Goal: Task Accomplishment & Management: Complete application form

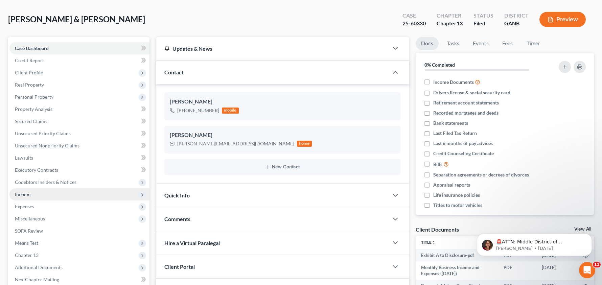
scroll to position [38, 0]
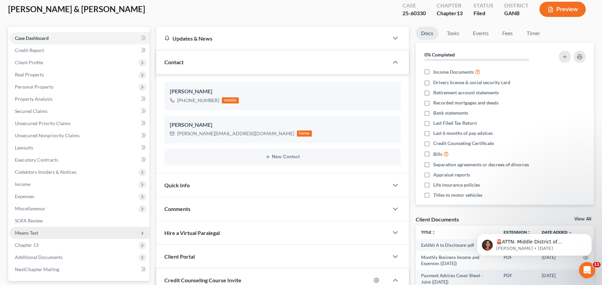
click at [31, 234] on span "Means Test" at bounding box center [26, 233] width 23 height 6
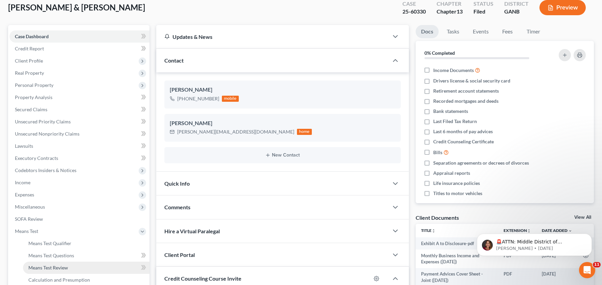
click at [64, 268] on span "Means Test Review" at bounding box center [48, 268] width 40 height 6
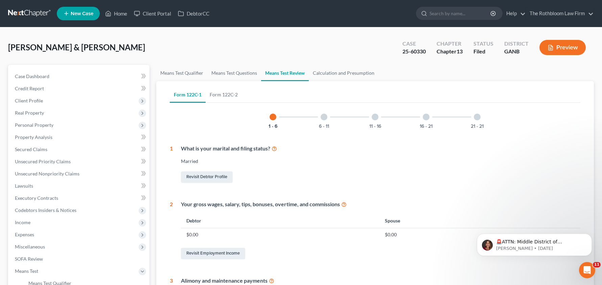
click at [383, 122] on div "11 - 16" at bounding box center [374, 116] width 23 height 23
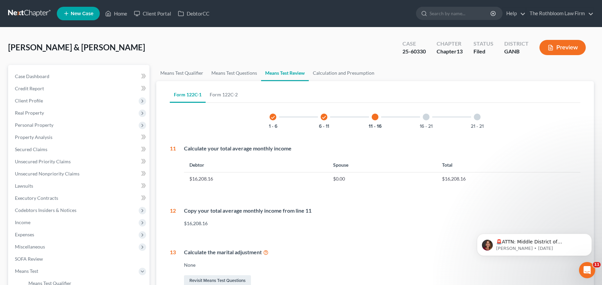
click at [418, 116] on div "16 - 21" at bounding box center [425, 116] width 23 height 23
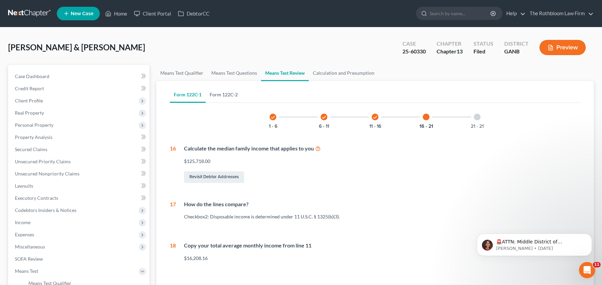
click at [224, 92] on link "Form 122C-2" at bounding box center [224, 95] width 36 height 16
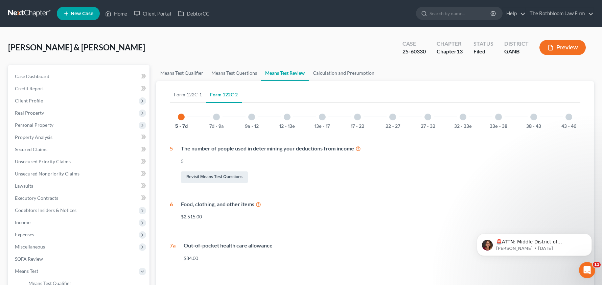
click at [321, 115] on div at bounding box center [322, 117] width 7 height 7
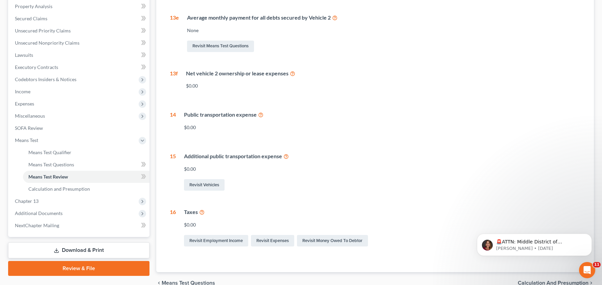
scroll to position [136, 0]
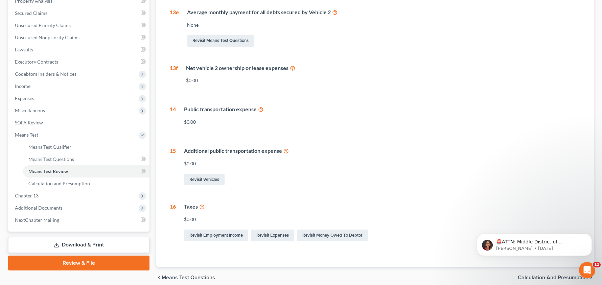
click at [199, 206] on icon at bounding box center [201, 206] width 5 height 6
click at [61, 160] on span "Means Test Questions" at bounding box center [51, 159] width 46 height 6
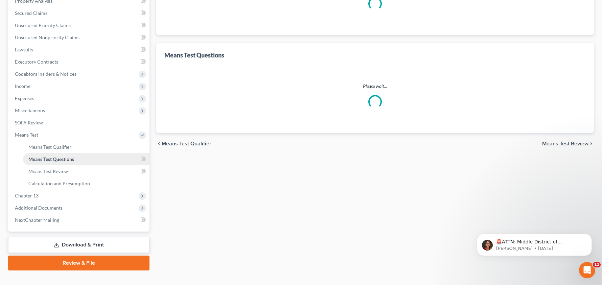
select select "0"
select select "60"
select select "1"
select select "60"
select select "0"
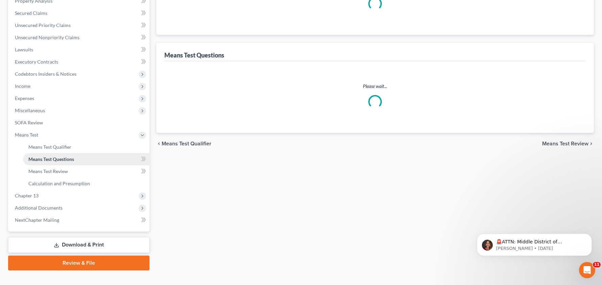
select select "60"
select select "0"
select select "60"
select select "5"
select select "3"
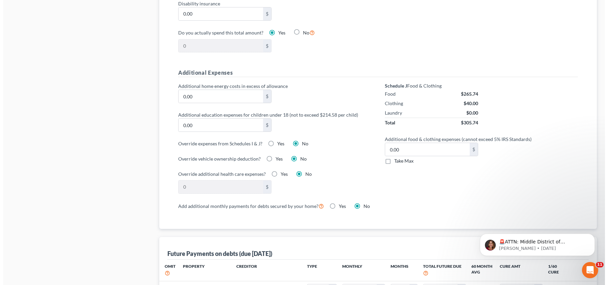
scroll to position [465, 0]
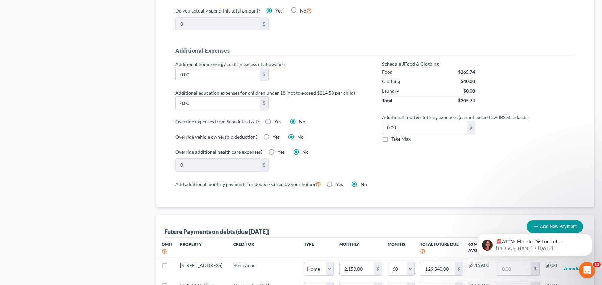
click at [274, 123] on label "Yes" at bounding box center [277, 121] width 7 height 7
click at [277, 123] on input "Yes" at bounding box center [279, 120] width 4 height 4
radio input "true"
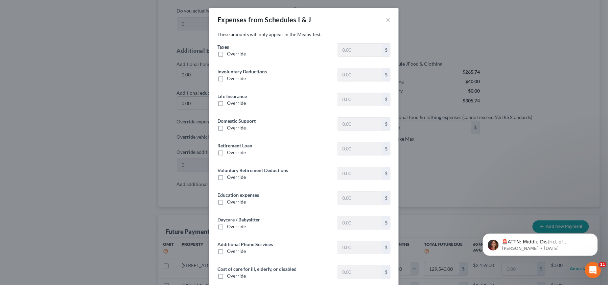
type input "0"
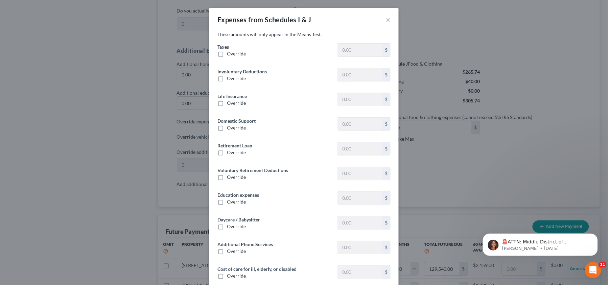
type input "0"
type input "150.00"
type input "0"
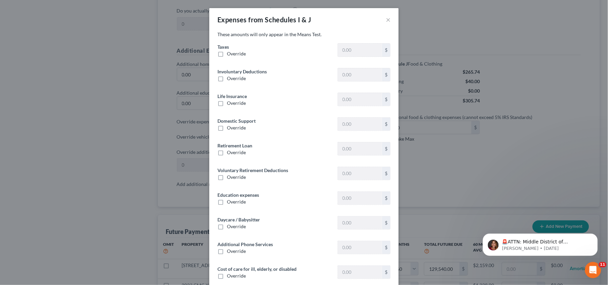
type input "0"
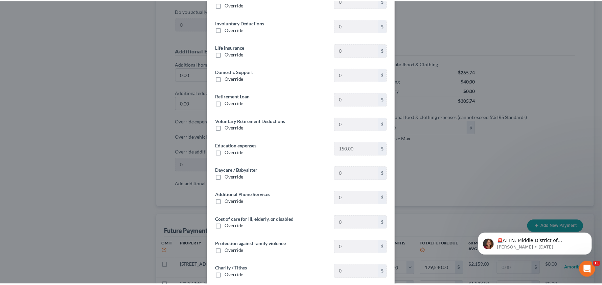
scroll to position [0, 0]
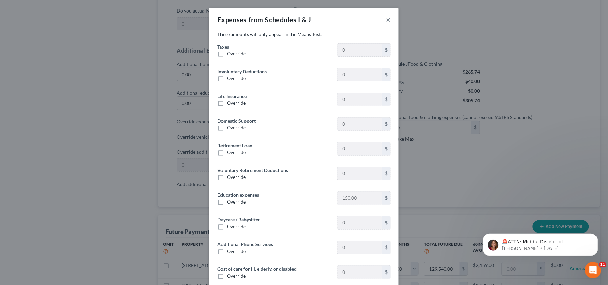
click at [386, 20] on button "×" at bounding box center [388, 20] width 5 height 8
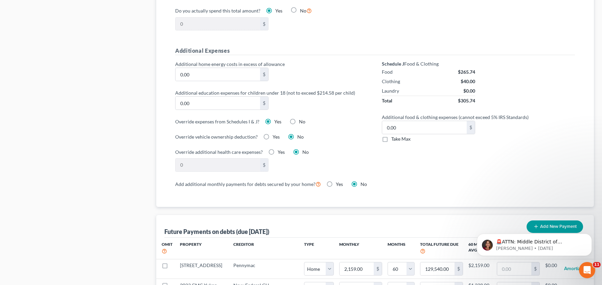
click at [299, 121] on label "No" at bounding box center [302, 121] width 6 height 7
click at [302, 121] on input "No" at bounding box center [304, 120] width 4 height 4
radio input "true"
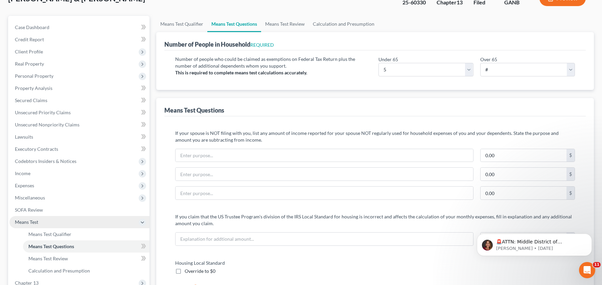
scroll to position [54, 0]
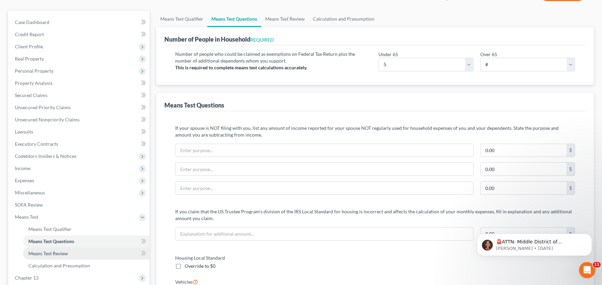
click at [66, 252] on span "Means Test Review" at bounding box center [48, 253] width 40 height 6
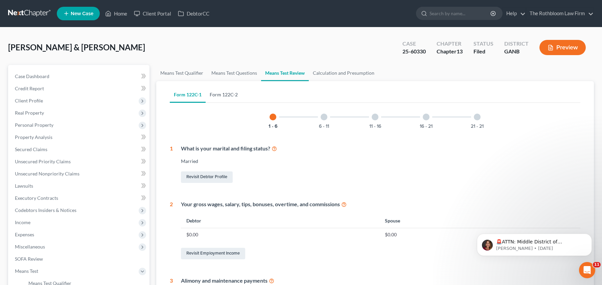
click at [218, 97] on link "Form 122C-2" at bounding box center [224, 95] width 36 height 16
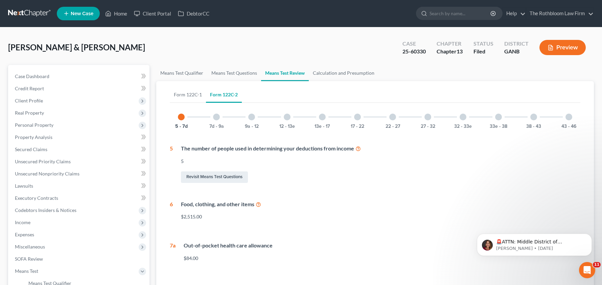
click at [323, 117] on div at bounding box center [322, 117] width 7 height 7
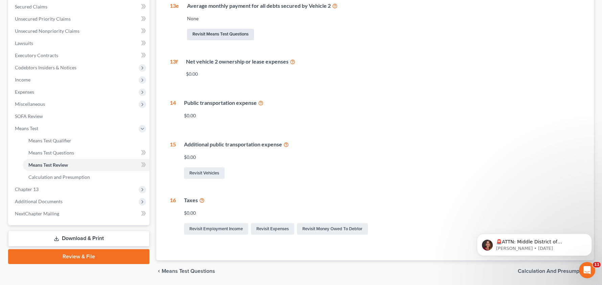
scroll to position [146, 0]
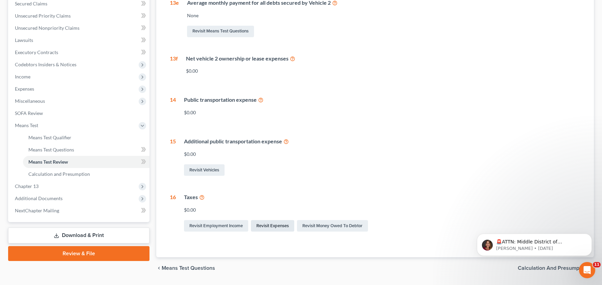
click at [273, 227] on link "Revisit Expenses" at bounding box center [272, 225] width 43 height 11
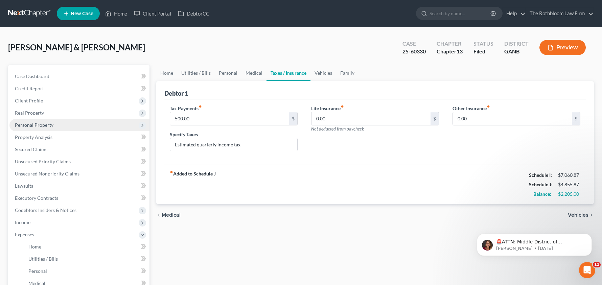
click at [54, 127] on span "Personal Property" at bounding box center [79, 125] width 140 height 12
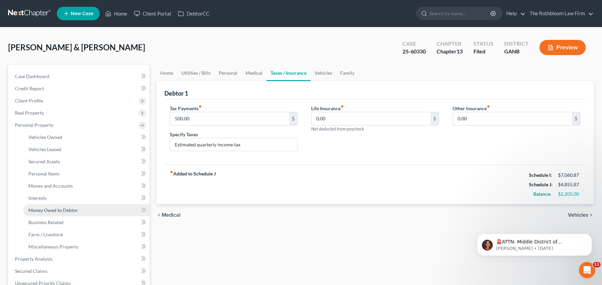
click at [65, 207] on span "Money Owed to Debtor" at bounding box center [53, 210] width 50 height 6
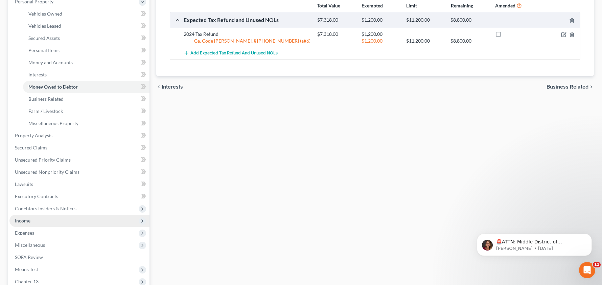
scroll to position [132, 0]
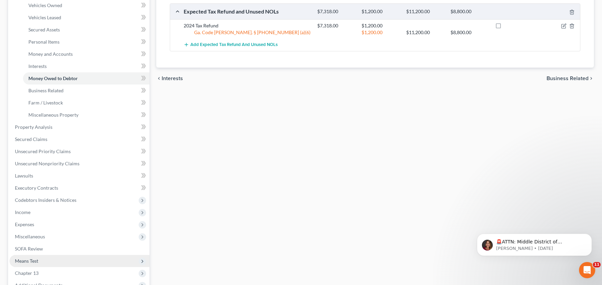
click at [39, 262] on span "Means Test" at bounding box center [79, 261] width 140 height 12
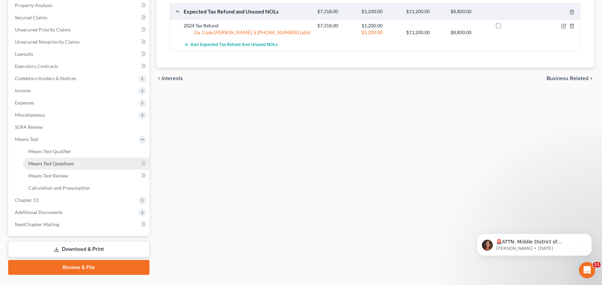
click at [67, 165] on span "Means Test Questions" at bounding box center [51, 164] width 46 height 6
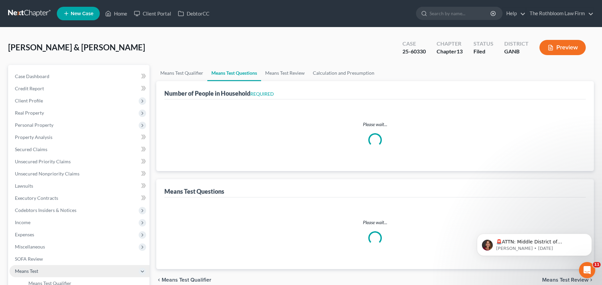
select select "0"
select select "60"
select select "1"
select select "60"
select select "0"
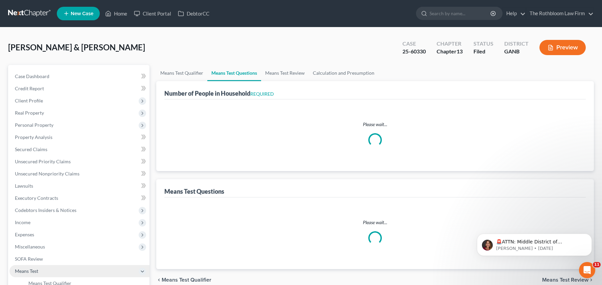
select select "60"
select select "0"
select select "60"
select select "3"
select select "5"
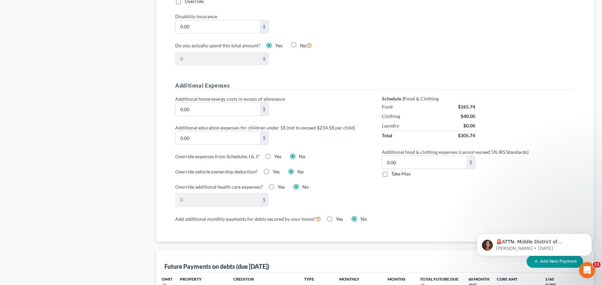
scroll to position [442, 0]
